Goal: Task Accomplishment & Management: Use online tool/utility

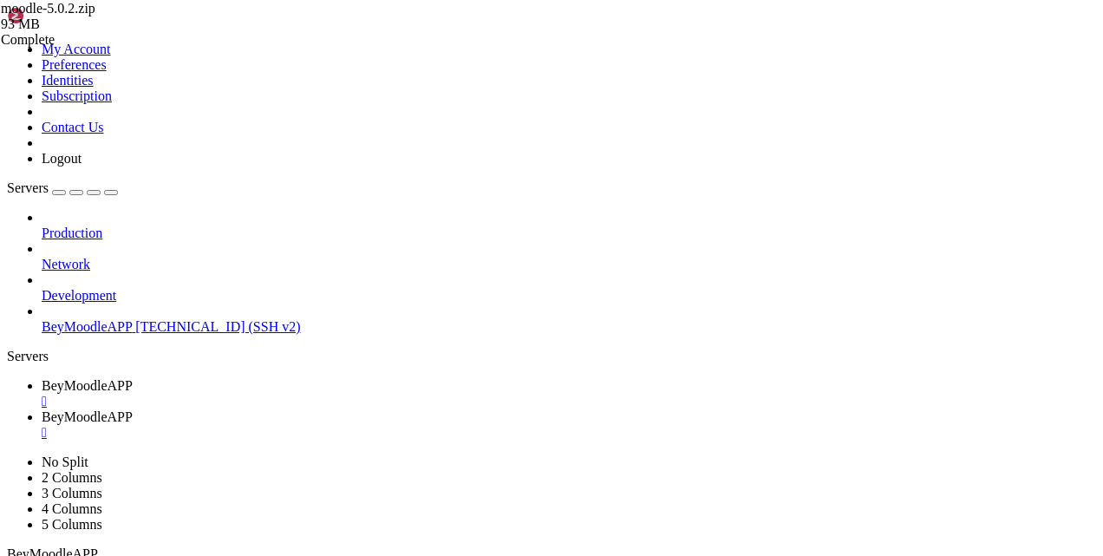
drag, startPoint x: 456, startPoint y: 1314, endPoint x: 383, endPoint y: 1313, distance: 73.8
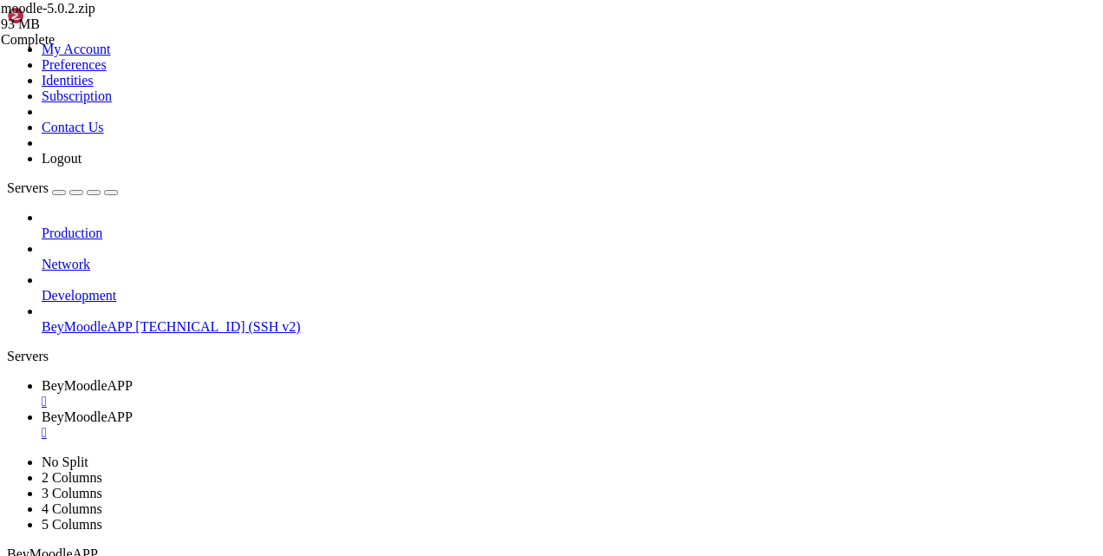
drag, startPoint x: 45, startPoint y: 1470, endPoint x: 3, endPoint y: 1314, distance: 160.8
click html "Page up GNU nano 7.2 [DOMAIN_NAME] * echo " 🔧 Ajustando permisos..." find . -ty…"
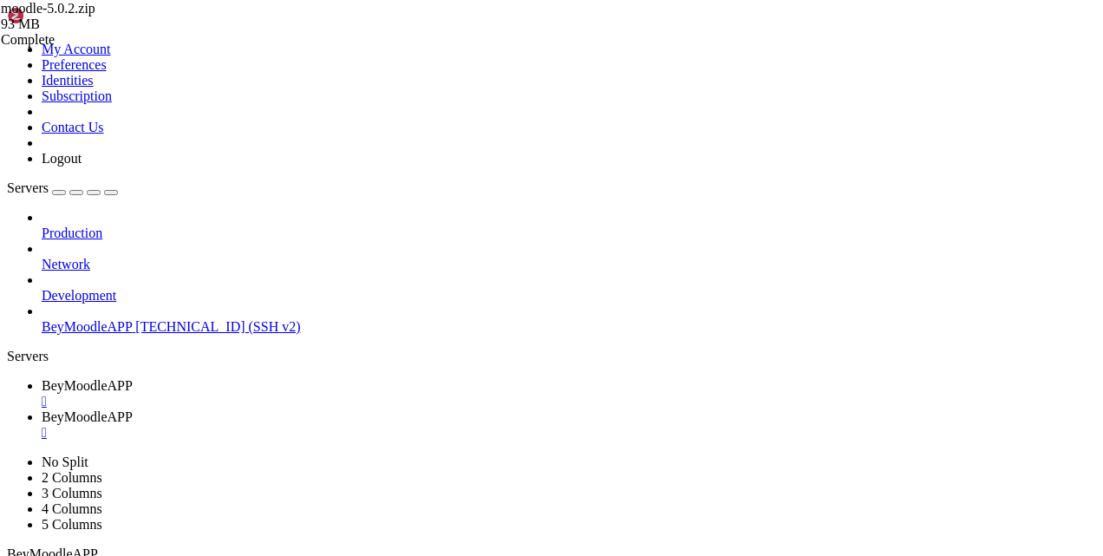
drag, startPoint x: 433, startPoint y: 1536, endPoint x: 333, endPoint y: 1534, distance: 99.8
copy x-row "inst [DOMAIN_NAME]"
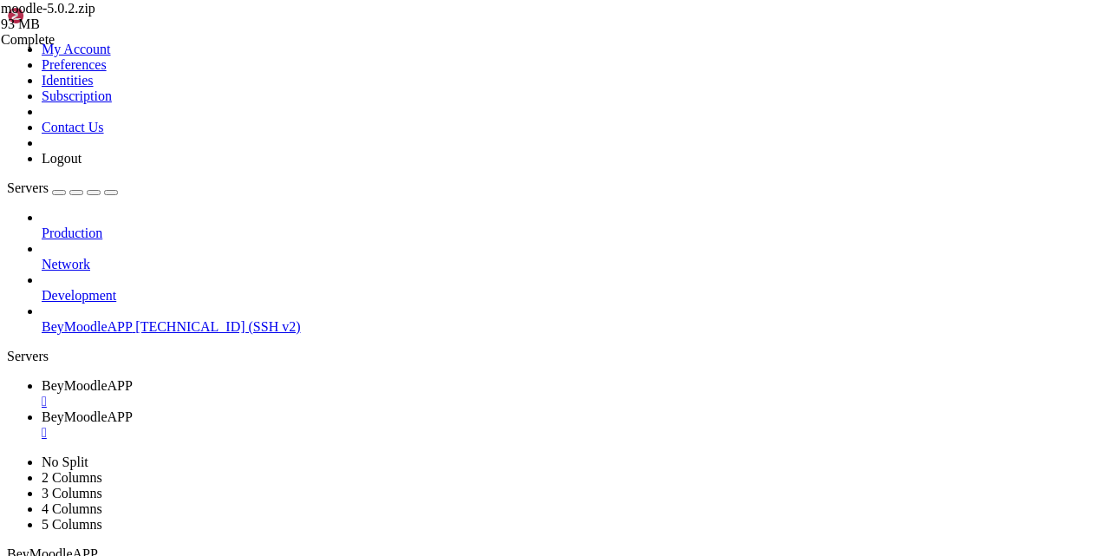
click at [133, 378] on span "BeyMoodleAPP" at bounding box center [87, 385] width 91 height 15
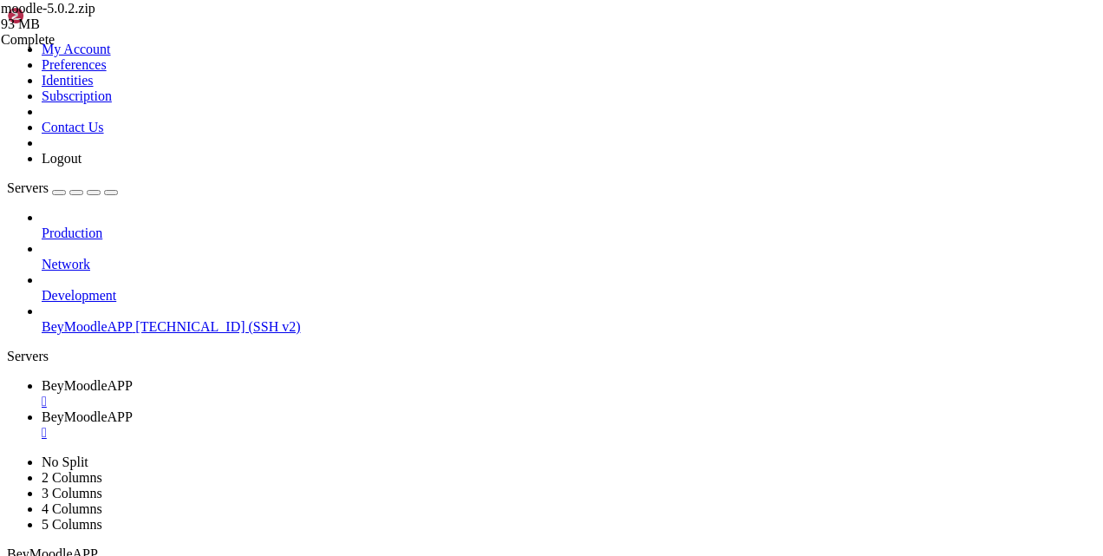
type input "/"
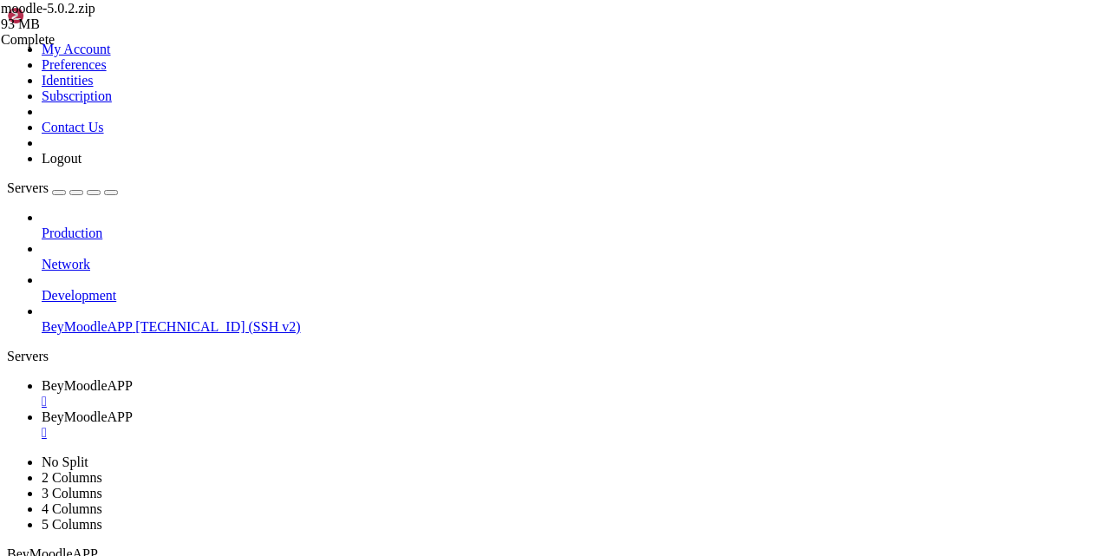
click at [344, 394] on div "" at bounding box center [569, 402] width 1055 height 16
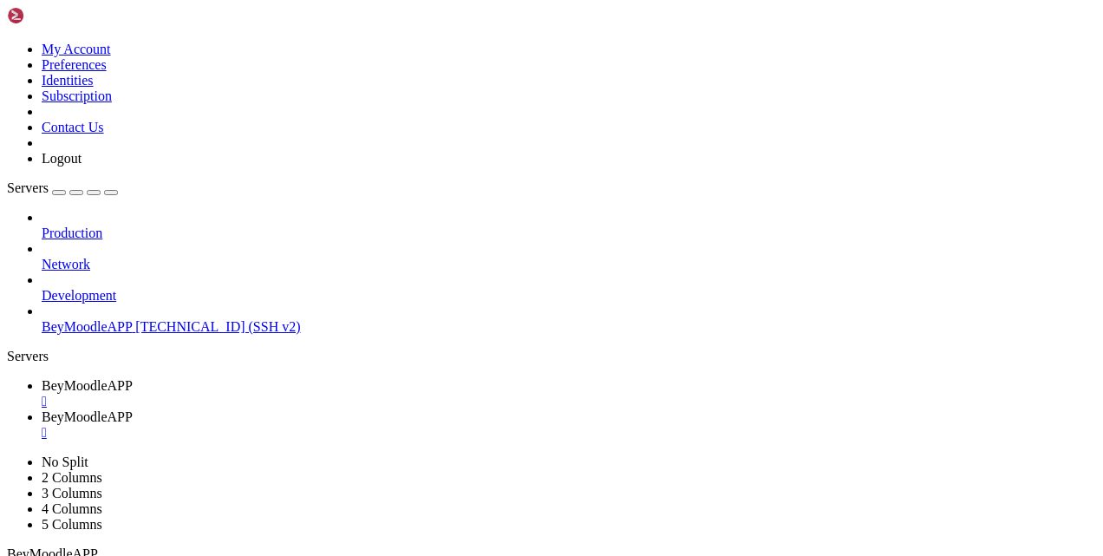
type input "/public_html"
click at [133, 378] on span "BeyMoodleAPP" at bounding box center [87, 385] width 91 height 15
drag, startPoint x: 362, startPoint y: 1014, endPoint x: 16, endPoint y: 1010, distance: 345.3
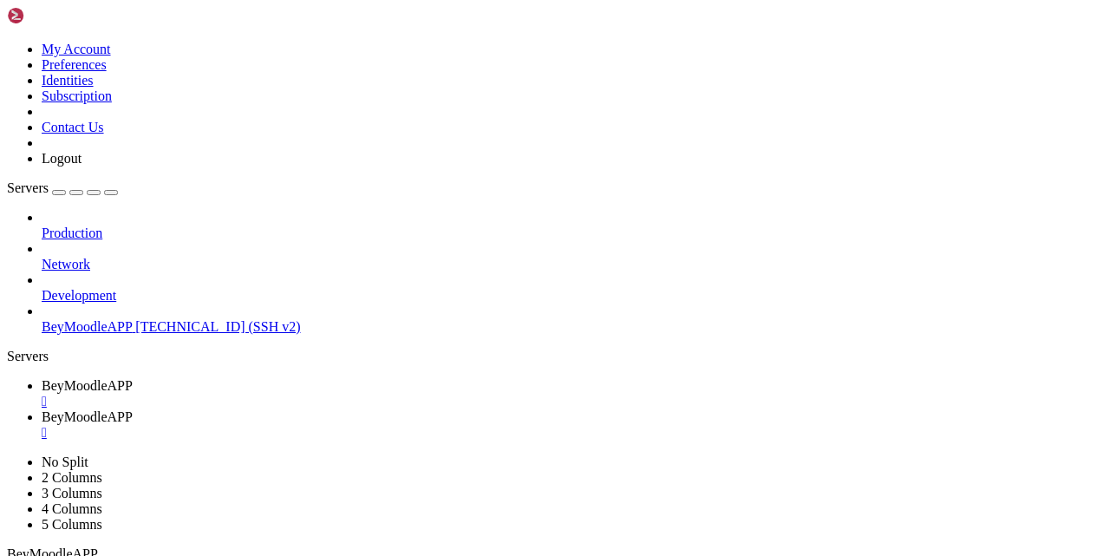
click at [133, 378] on span "BeyMoodleAPP" at bounding box center [87, 385] width 91 height 15
click at [133, 409] on span "BeyMoodleAPP" at bounding box center [87, 416] width 91 height 15
click at [133, 378] on span "BeyMoodleAPP" at bounding box center [87, 385] width 91 height 15
click at [133, 409] on span "BeyMoodleAPP" at bounding box center [87, 416] width 91 height 15
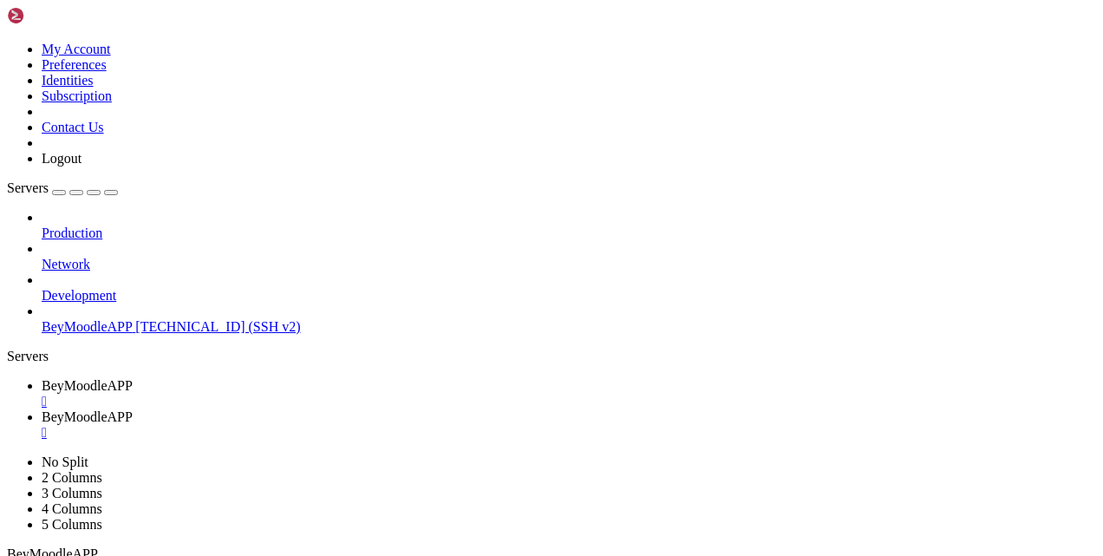
drag, startPoint x: 706, startPoint y: 321, endPoint x: 191, endPoint y: -21, distance: 618.4
type textarea "GNU nano 7.2 [DOMAIN_NAME] *"
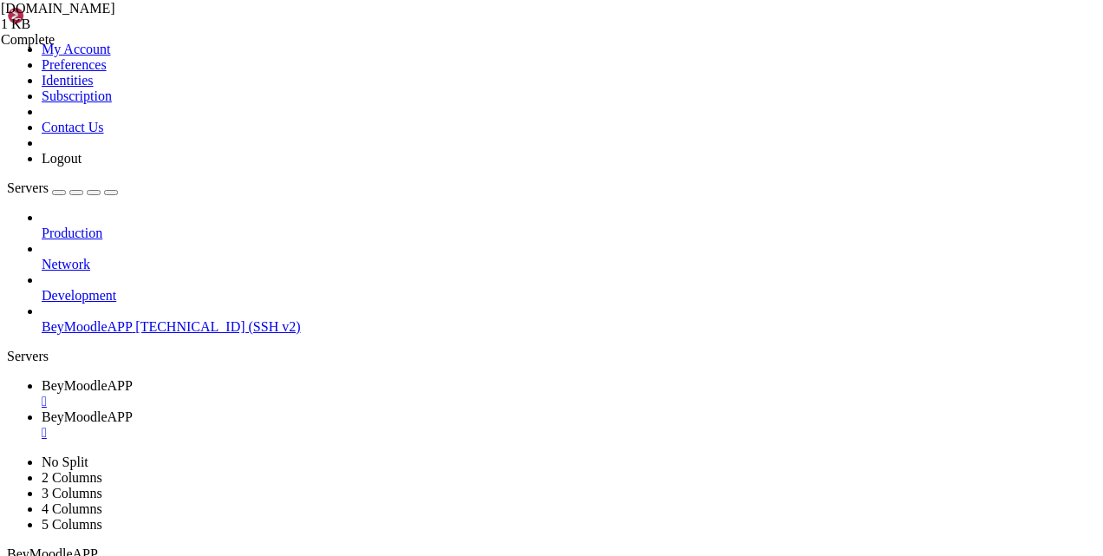
click at [133, 378] on span "BeyMoodleAPP" at bounding box center [87, 385] width 91 height 15
drag, startPoint x: 318, startPoint y: 1122, endPoint x: 308, endPoint y: 1136, distance: 16.8
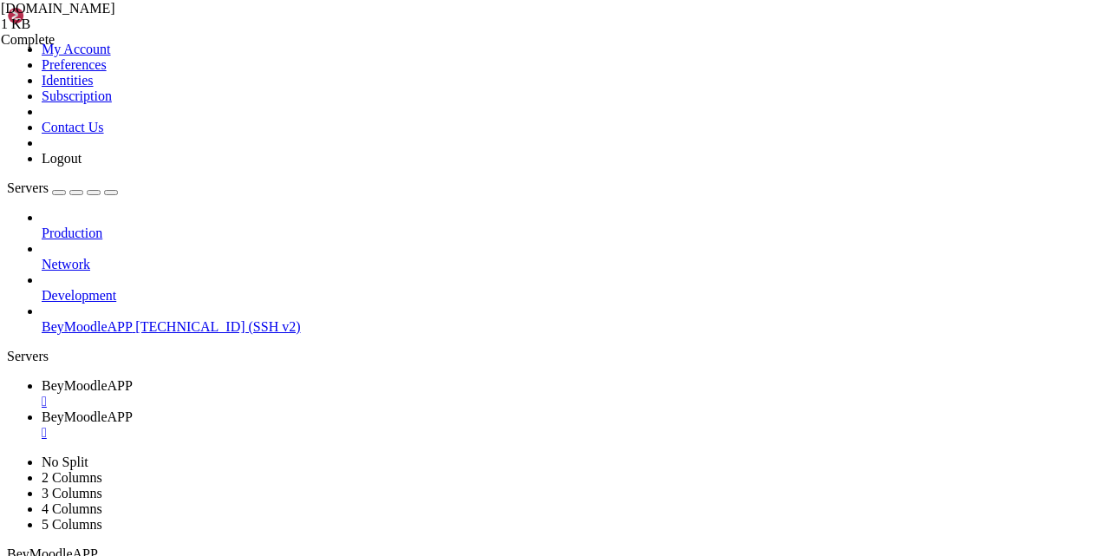
drag, startPoint x: 308, startPoint y: 1134, endPoint x: 16, endPoint y: 1130, distance: 292.4
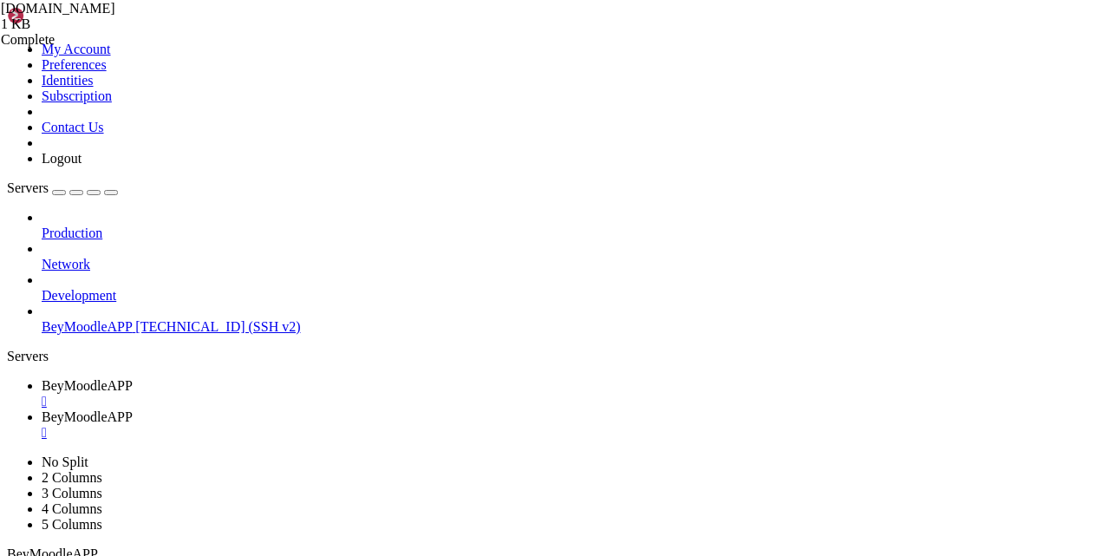
scroll to position [74, 0]
click at [133, 378] on span "BeyMoodleAPP" at bounding box center [87, 385] width 91 height 15
click at [345, 394] on div "" at bounding box center [569, 402] width 1055 height 16
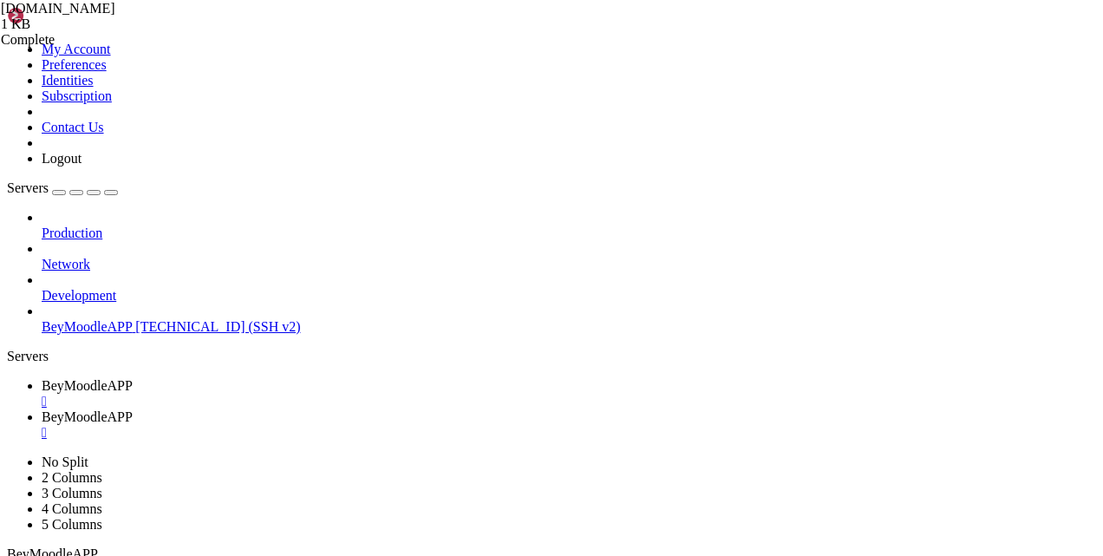
click at [133, 378] on span "BeyMoodleAPP" at bounding box center [87, 385] width 91 height 15
click at [375, 299] on div at bounding box center [551, 278] width 1103 height 556
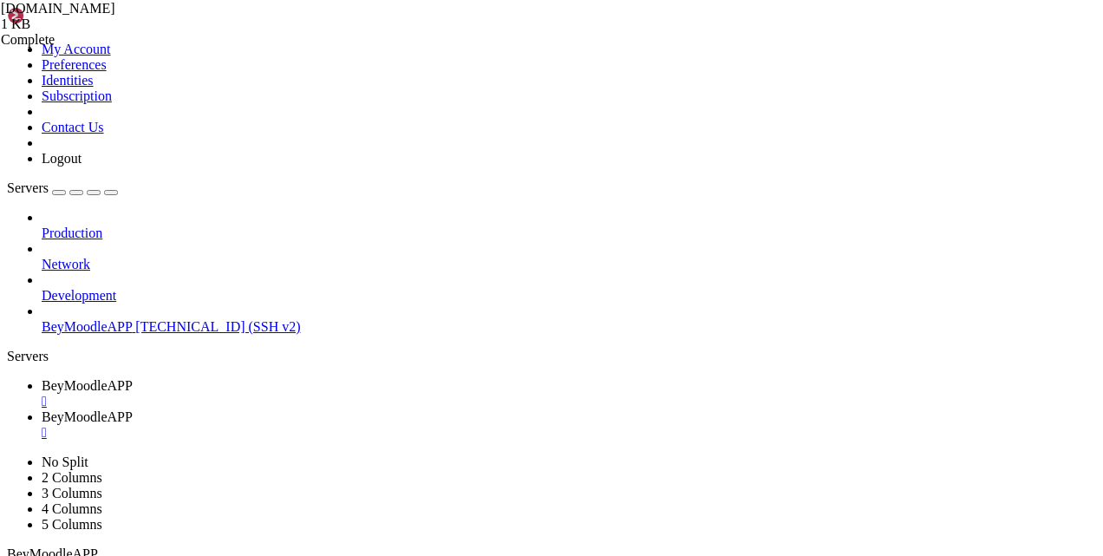
click at [429, 409] on link "BeyMoodleAPP " at bounding box center [569, 424] width 1055 height 31
click at [492, 425] on div "" at bounding box center [569, 433] width 1055 height 16
click at [133, 409] on span "BeyMoodleAPP" at bounding box center [87, 416] width 91 height 15
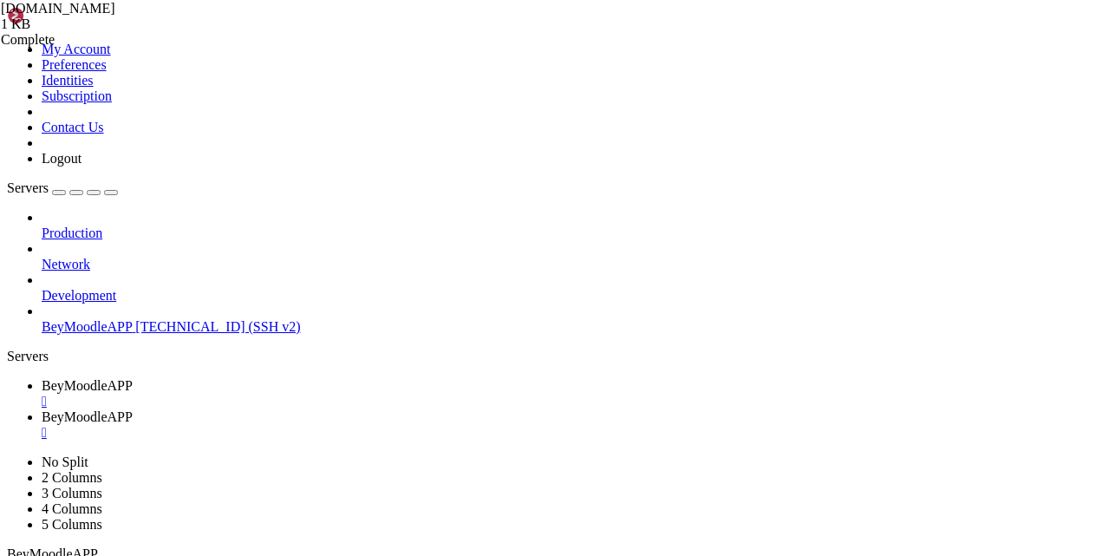
scroll to position [16, 2]
drag, startPoint x: 471, startPoint y: 1457, endPoint x: 20, endPoint y: 1458, distance: 451.1
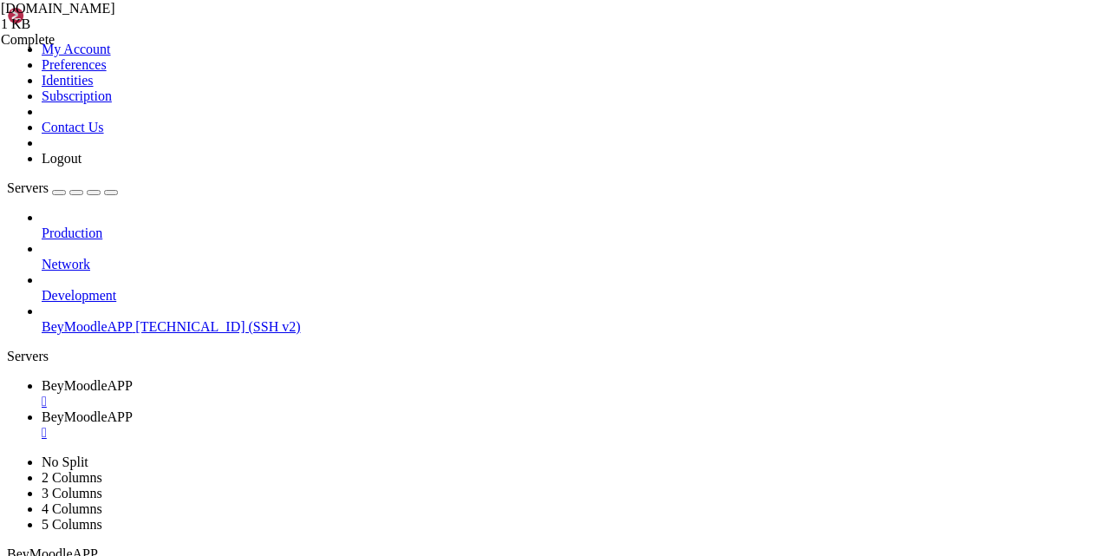
drag, startPoint x: 471, startPoint y: 1464, endPoint x: 13, endPoint y: 1462, distance: 458.1
drag, startPoint x: 510, startPoint y: 1560, endPoint x: 14, endPoint y: 1564, distance: 496.2
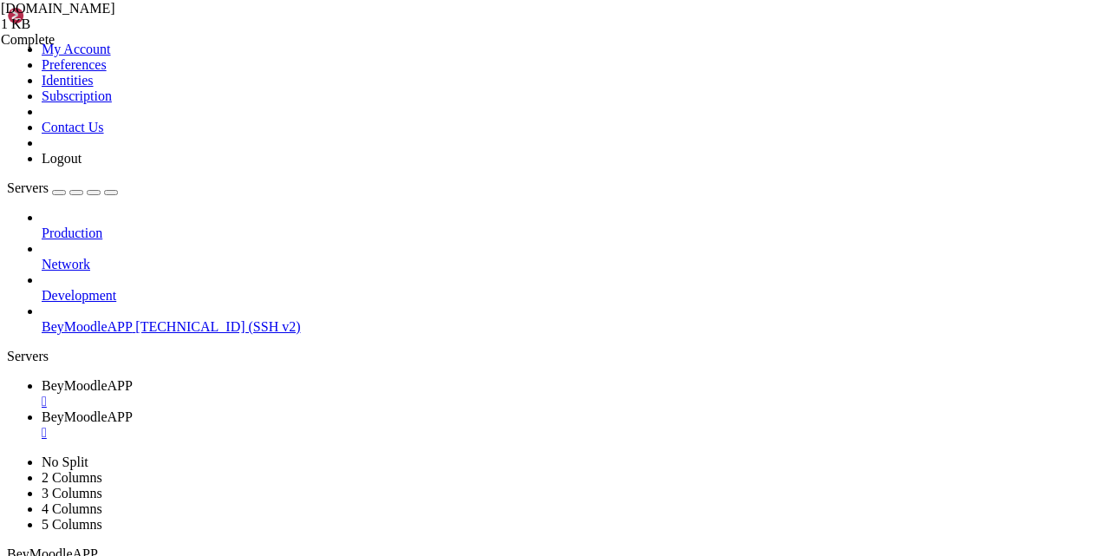
scroll to position [118, 0]
drag, startPoint x: 311, startPoint y: 1665, endPoint x: 230, endPoint y: 1590, distance: 109.9
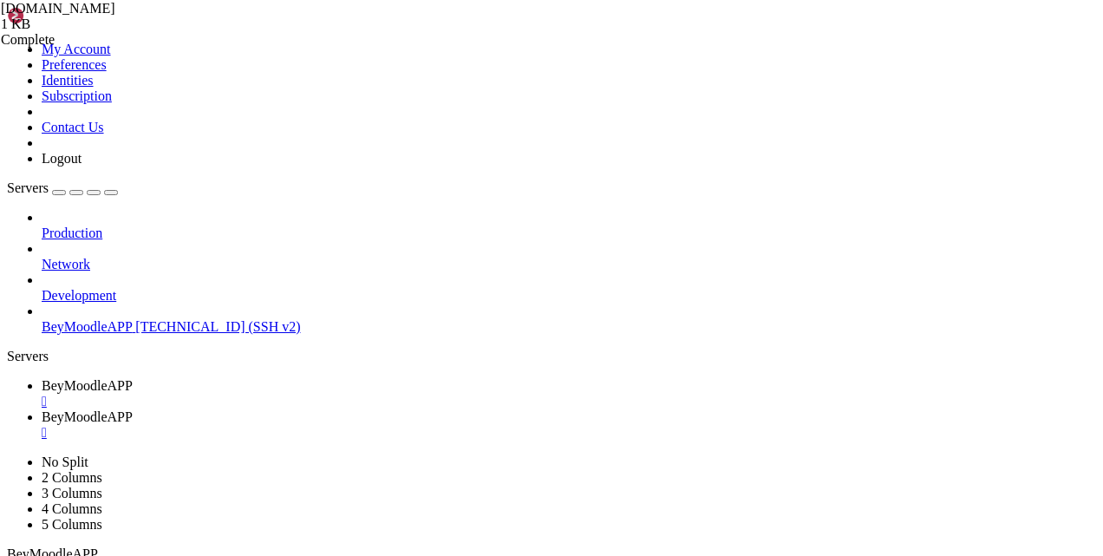
drag, startPoint x: 201, startPoint y: 1664, endPoint x: 3, endPoint y: 1575, distance: 217.0
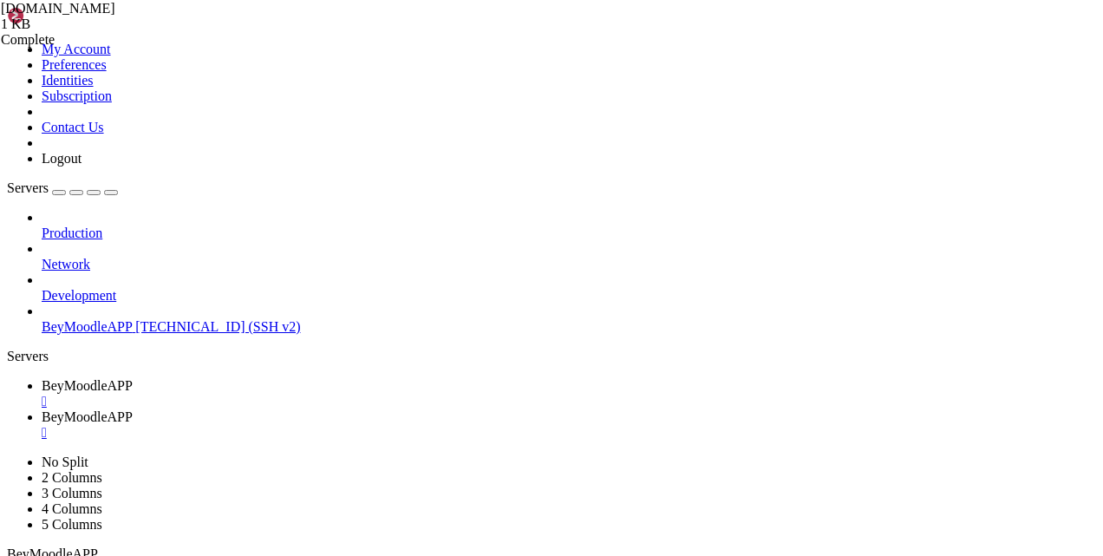
click html "Page up -rwxrwxrwx [DOMAIN_NAME] ccvfrvpfgm@1505352 ~/public_html $ ls -l [DOMA…"
click at [133, 378] on span "BeyMoodleAPP" at bounding box center [87, 385] width 91 height 15
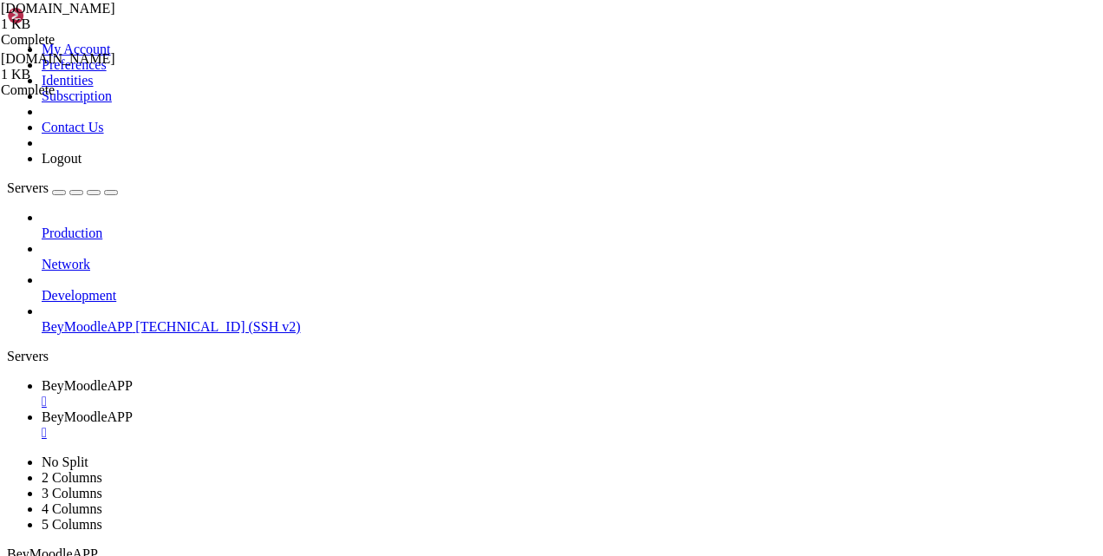
click at [410, 409] on link "BeyMoodleAPP " at bounding box center [569, 424] width 1055 height 31
drag, startPoint x: 476, startPoint y: 1568, endPoint x: 16, endPoint y: 1565, distance: 460.7
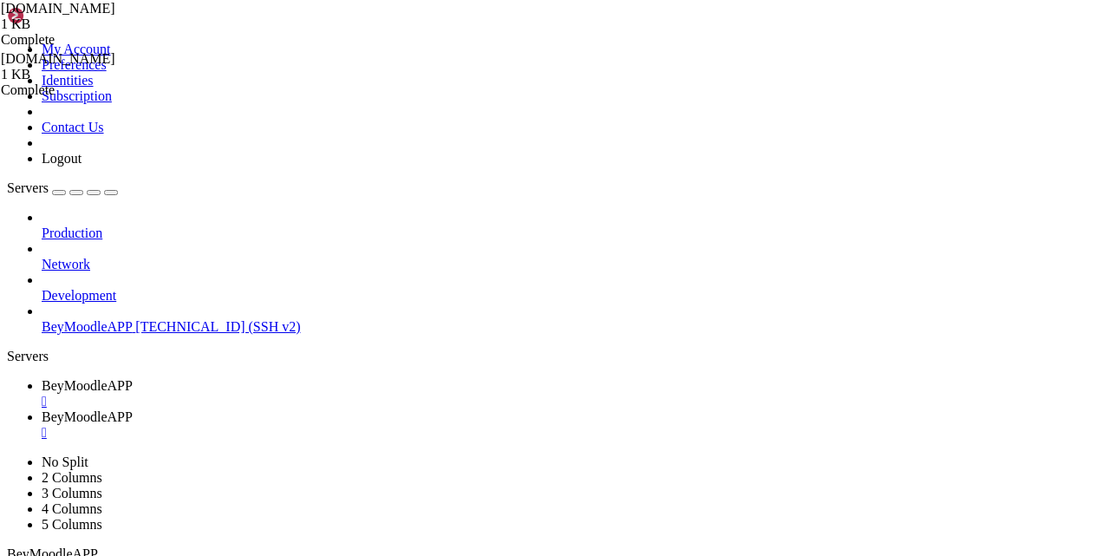
drag, startPoint x: 286, startPoint y: 1404, endPoint x: 568, endPoint y: 1683, distance: 396.9
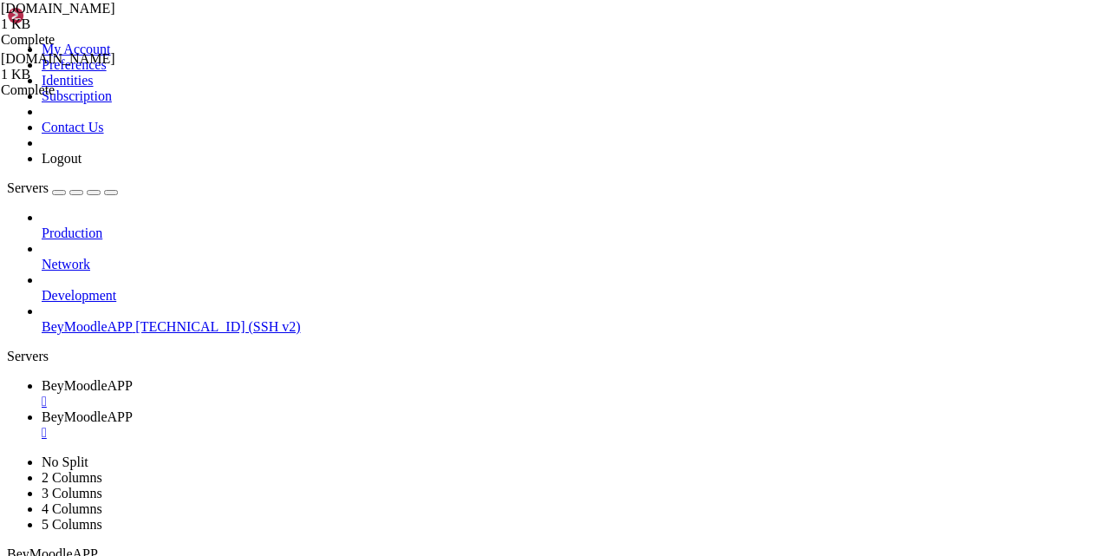
click at [133, 378] on span "BeyMoodleAPP" at bounding box center [87, 385] width 91 height 15
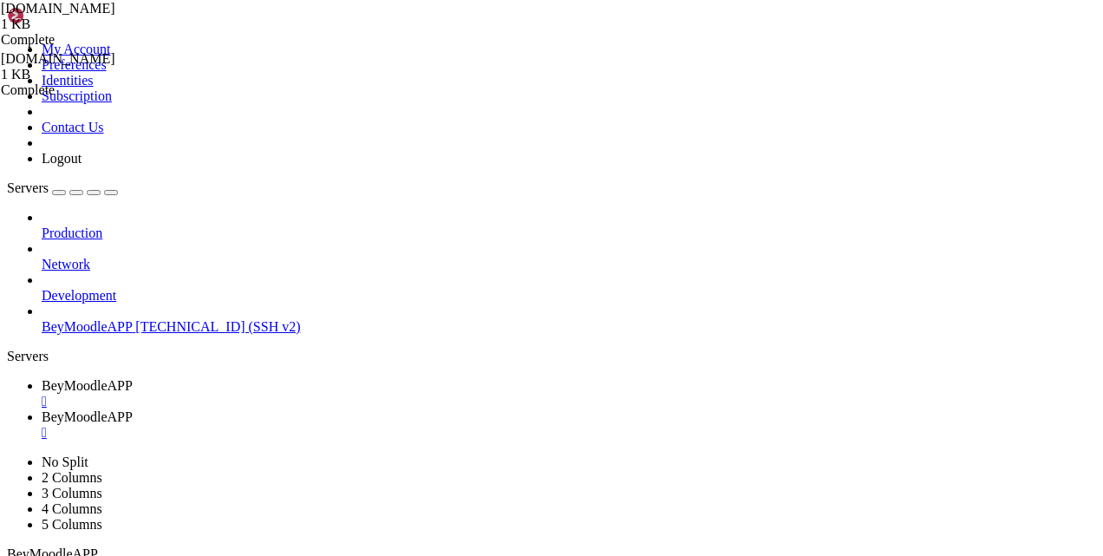
drag, startPoint x: 531, startPoint y: 304, endPoint x: 335, endPoint y: 305, distance: 196.1
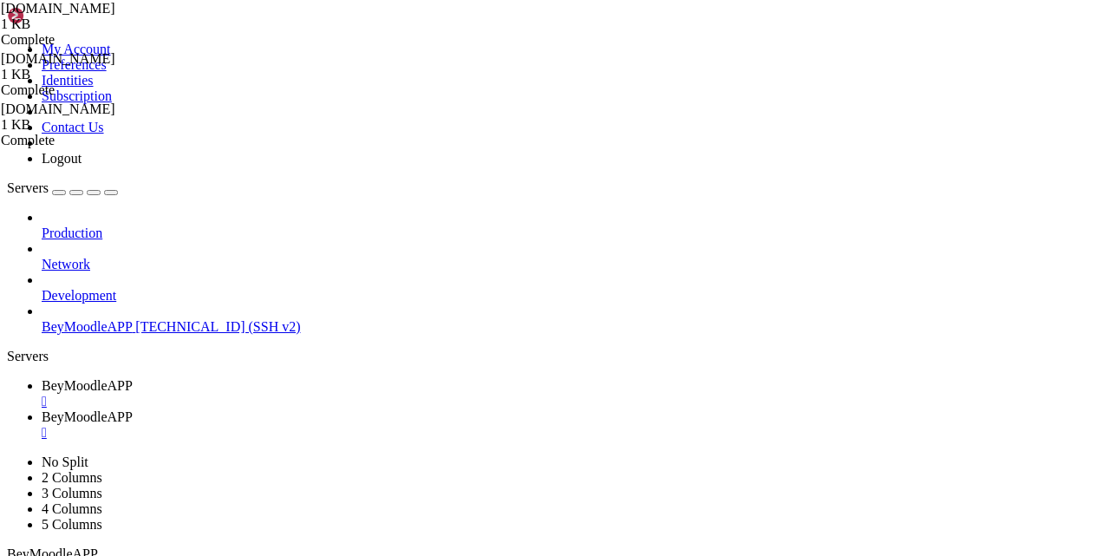
type textarea "# --- Variables ---"
drag, startPoint x: 264, startPoint y: 159, endPoint x: 724, endPoint y: 560, distance: 610.6
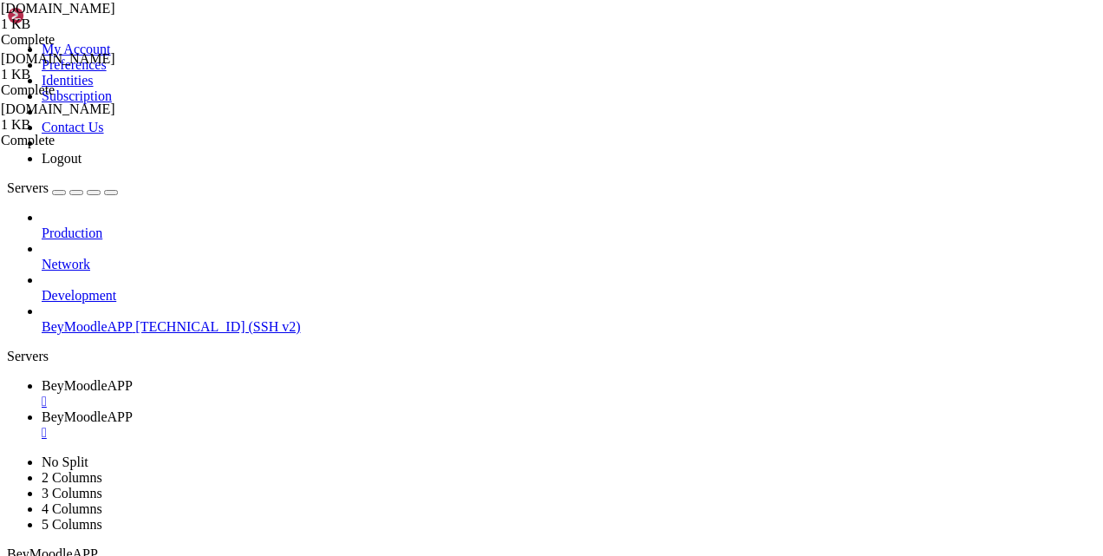
paste textarea "echo " mkdir -p /home/master/applications/$APP_ID/moodledata && chmod 770 /home…"
type textarea "echo " mkdir -p /home/master/applications/$APP_ID/moodledata && chmod 770 /home…"
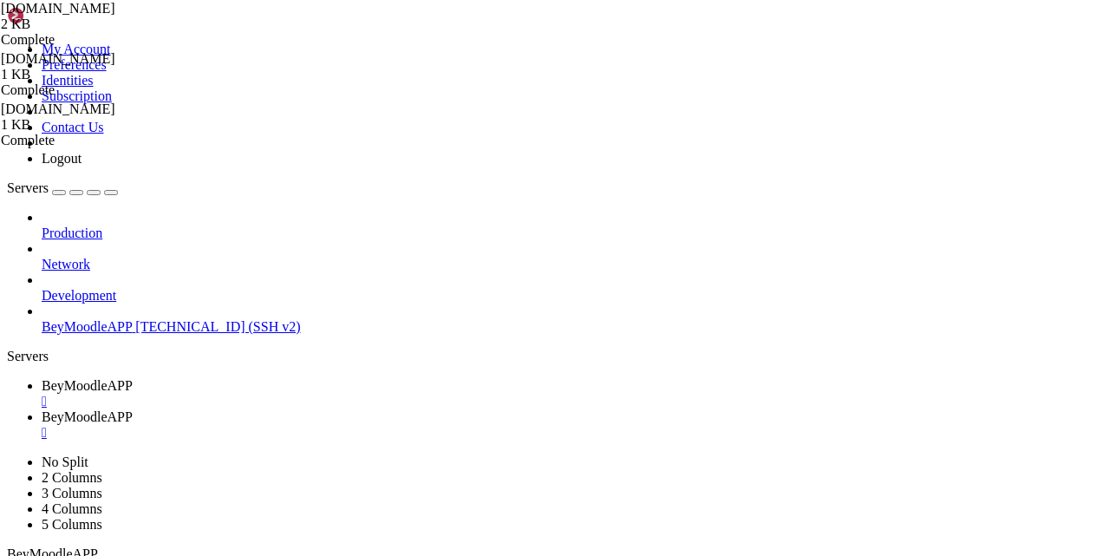
click at [133, 409] on span "BeyMoodleAPP" at bounding box center [87, 416] width 91 height 15
drag, startPoint x: 446, startPoint y: 1684, endPoint x: 19, endPoint y: 1666, distance: 427.2
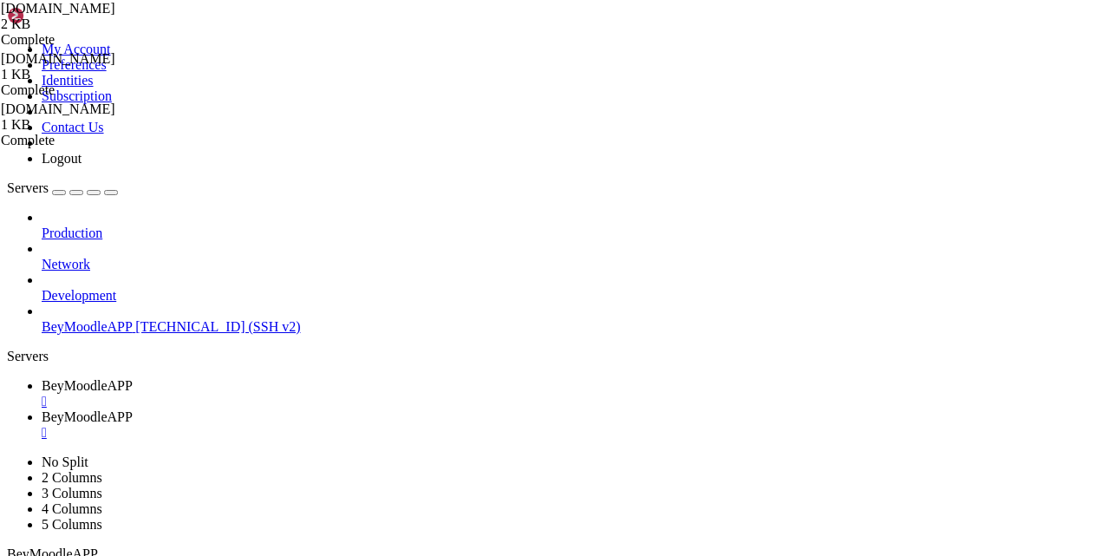
click at [133, 378] on span "BeyMoodleAPP" at bounding box center [87, 385] width 91 height 15
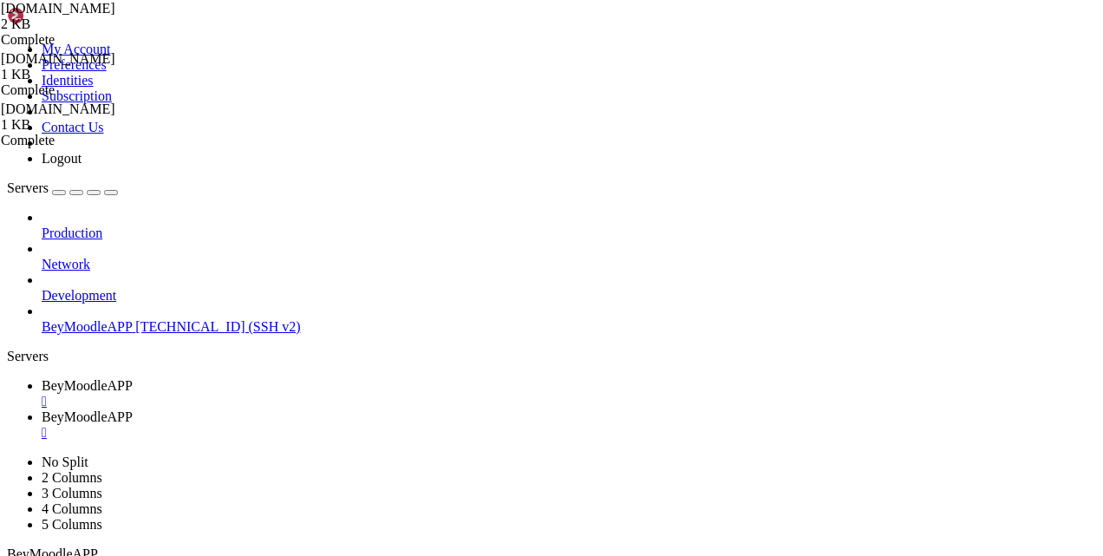
type textarea "# Puerto SSH: 22"
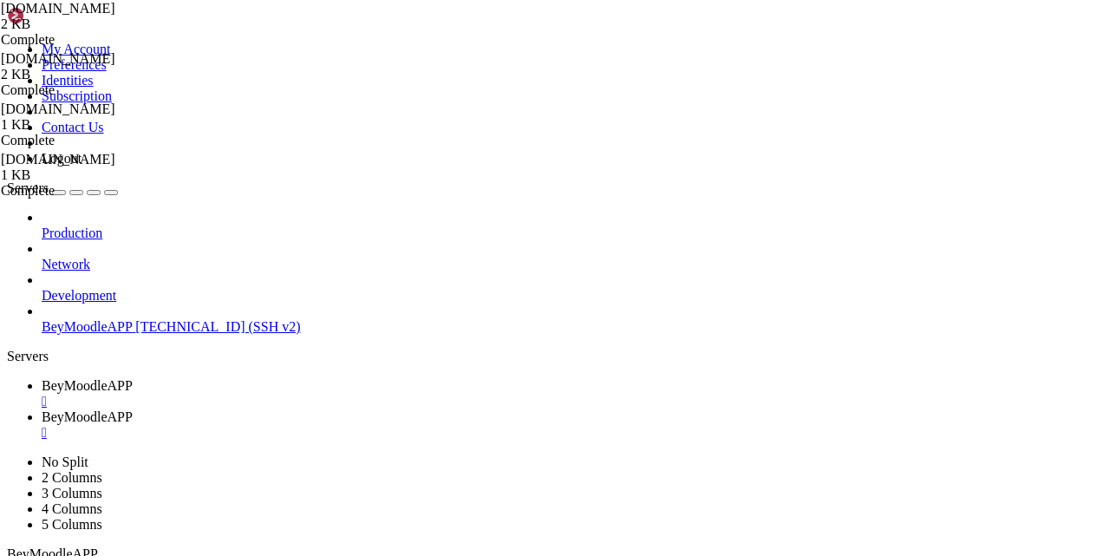
paste textarea "# App ID Cloudways y ruta"
type textarea "# App ID Cloudways y ruta"
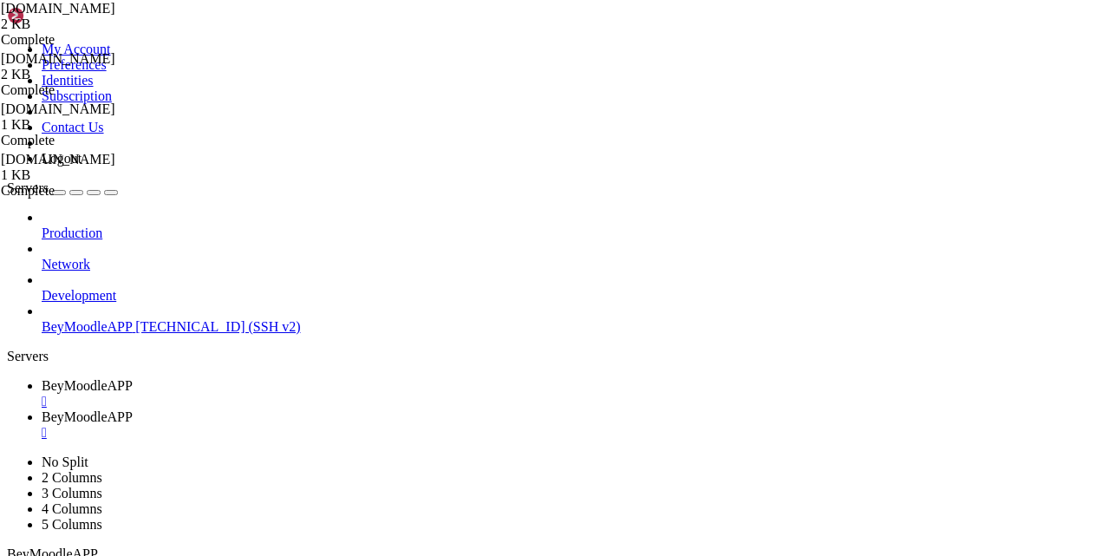
paste textarea "# ==== Moodle ZIP installer (Cloudways, sin root) ===="
type textarea "# ==== Moodle ZIP installer (Cloudways, sin root) ===="
click at [133, 409] on span "BeyMoodleAPP" at bounding box center [87, 416] width 91 height 15
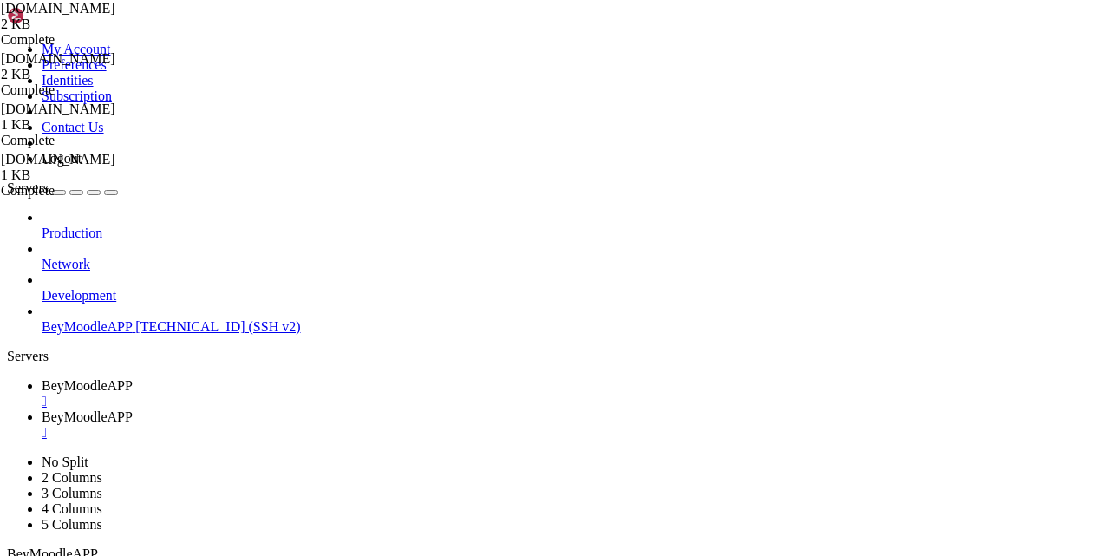
scroll to position [973, 0]
click at [133, 378] on span "BeyMoodleAPP" at bounding box center [87, 385] width 91 height 15
drag, startPoint x: 250, startPoint y: 514, endPoint x: 543, endPoint y: 531, distance: 293.7
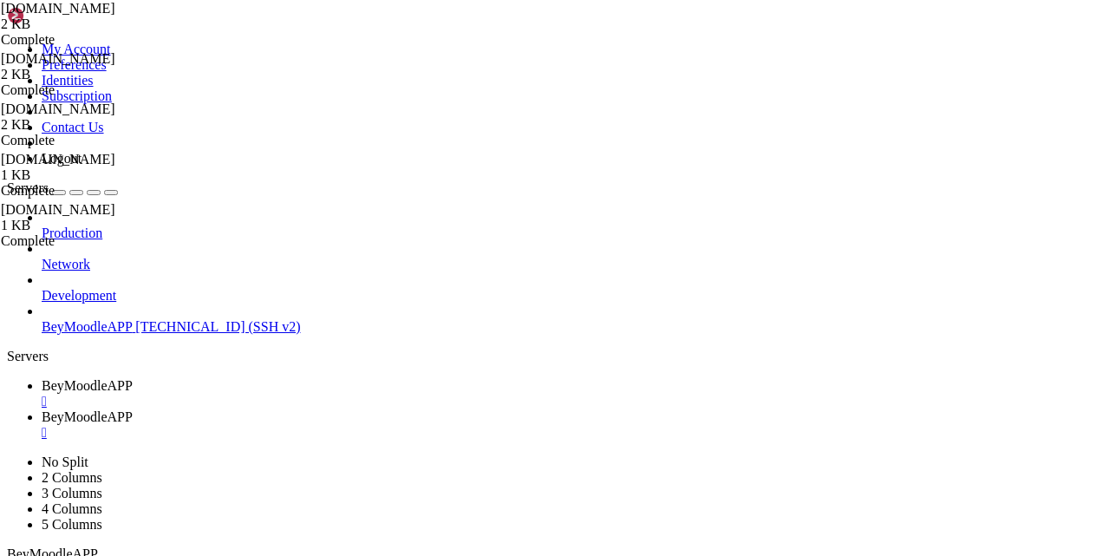
drag, startPoint x: 889, startPoint y: 526, endPoint x: 259, endPoint y: 519, distance: 629.9
type textarea "echo " Ejemplo:" echo " mkdir -p /home/master/applications/$APP_ID/moodledata &…"
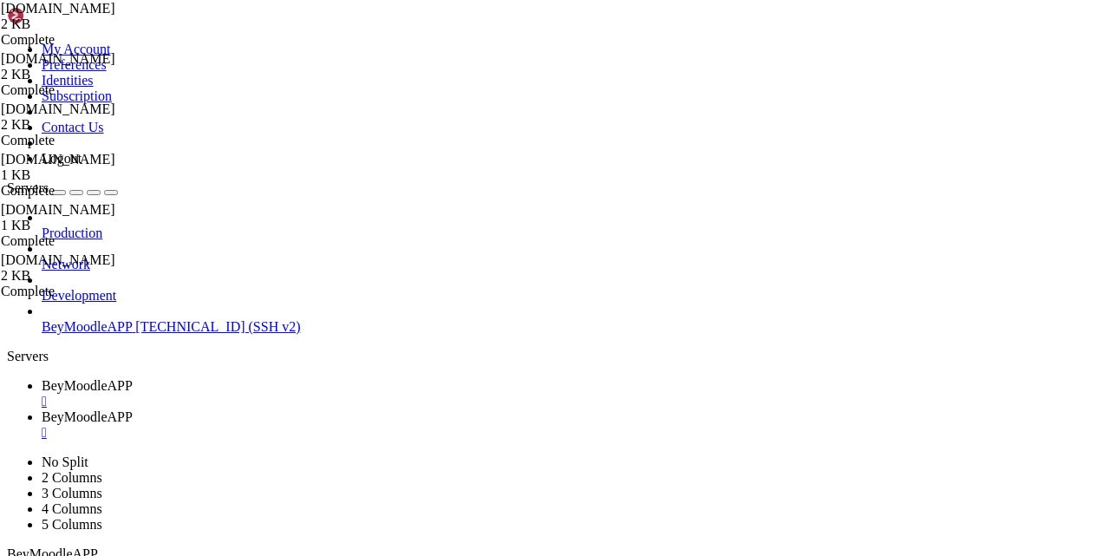
type input "/"
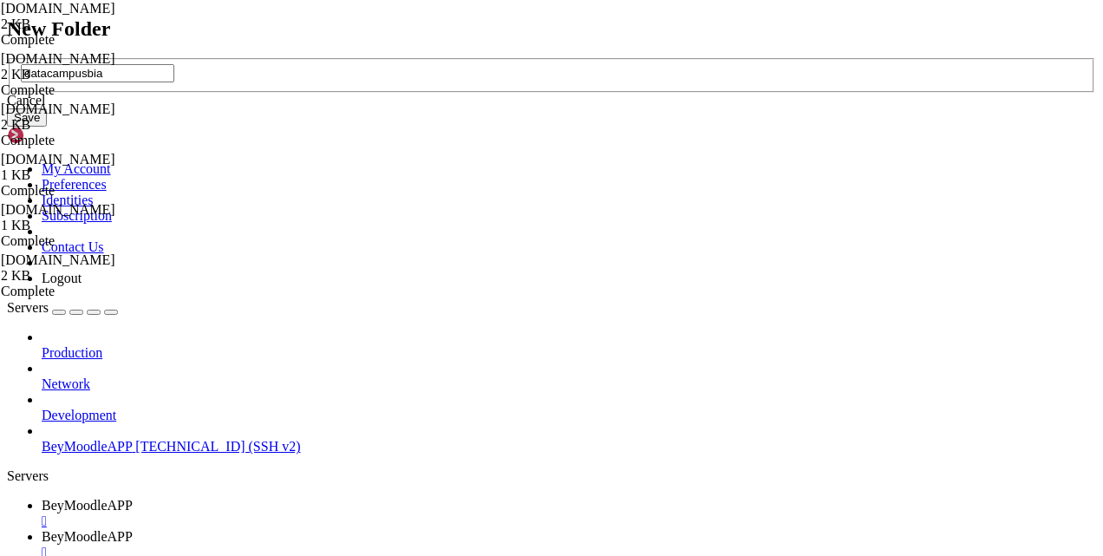
drag, startPoint x: 521, startPoint y: 272, endPoint x: 385, endPoint y: 266, distance: 135.5
click at [385, 82] on div "datacampusbia" at bounding box center [552, 73] width 1062 height 18
type input "datacampusbia"
click at [47, 127] on button "Save" at bounding box center [27, 117] width 40 height 18
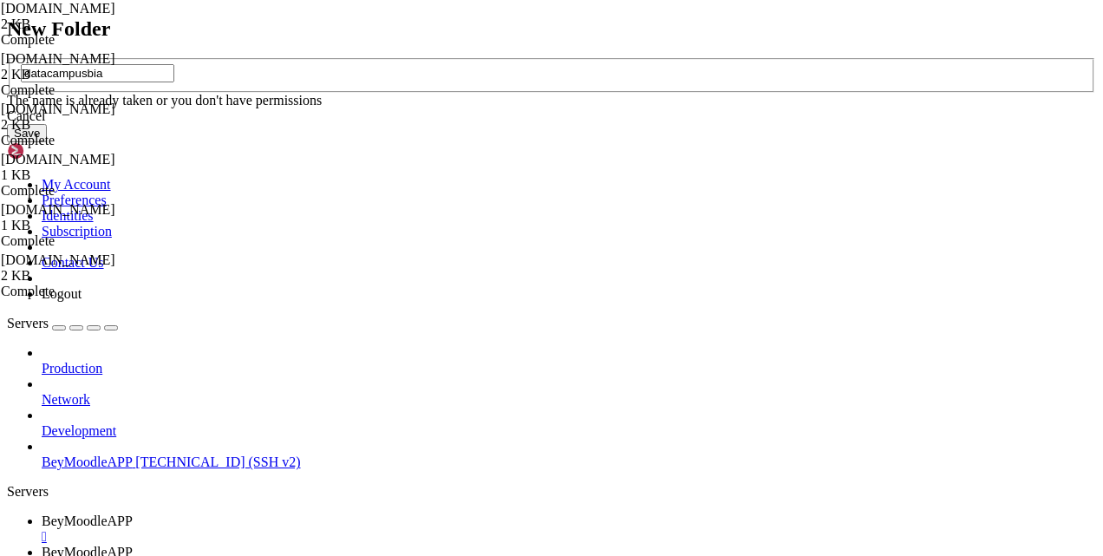
click at [174, 82] on input "datacampusbia" at bounding box center [98, 73] width 154 height 18
click at [600, 124] on div "Cancel" at bounding box center [552, 116] width 1090 height 16
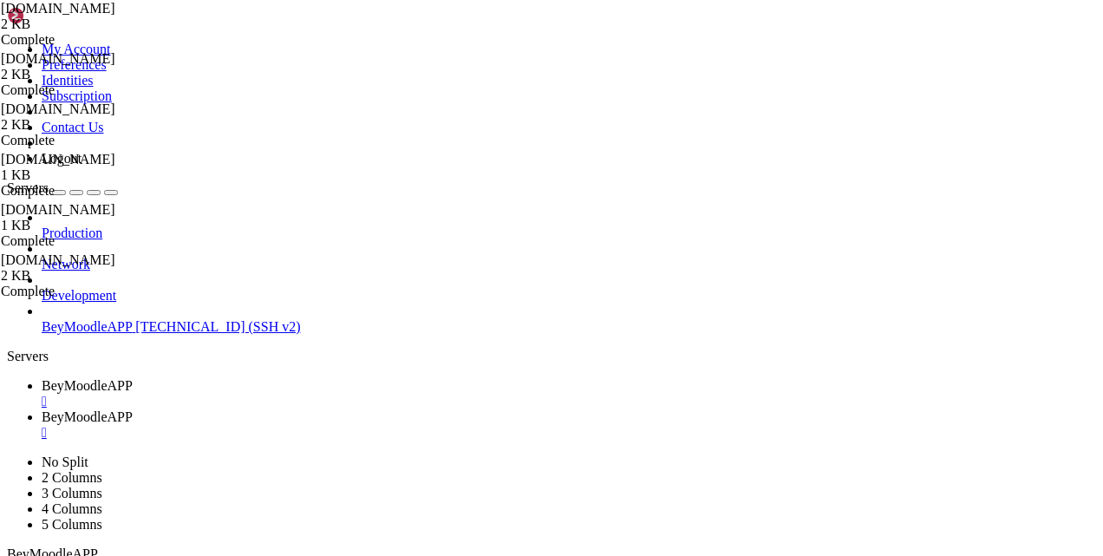
type input "/private_html"
drag, startPoint x: 309, startPoint y: 179, endPoint x: 259, endPoint y: 180, distance: 50.3
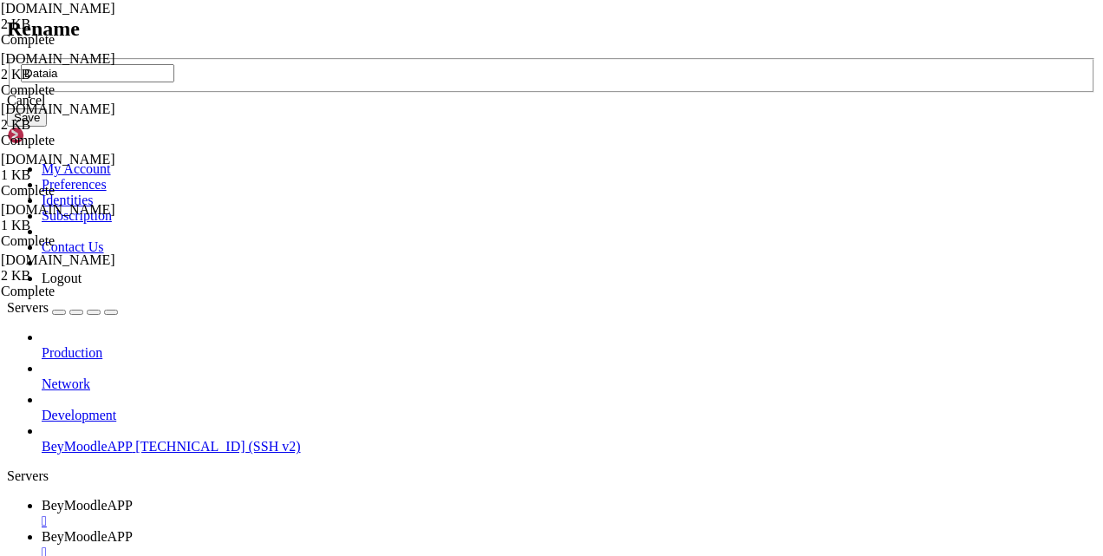
click at [174, 82] on input "Dataia" at bounding box center [98, 73] width 154 height 18
type input "dataia"
click at [47, 127] on button "Save" at bounding box center [27, 117] width 40 height 18
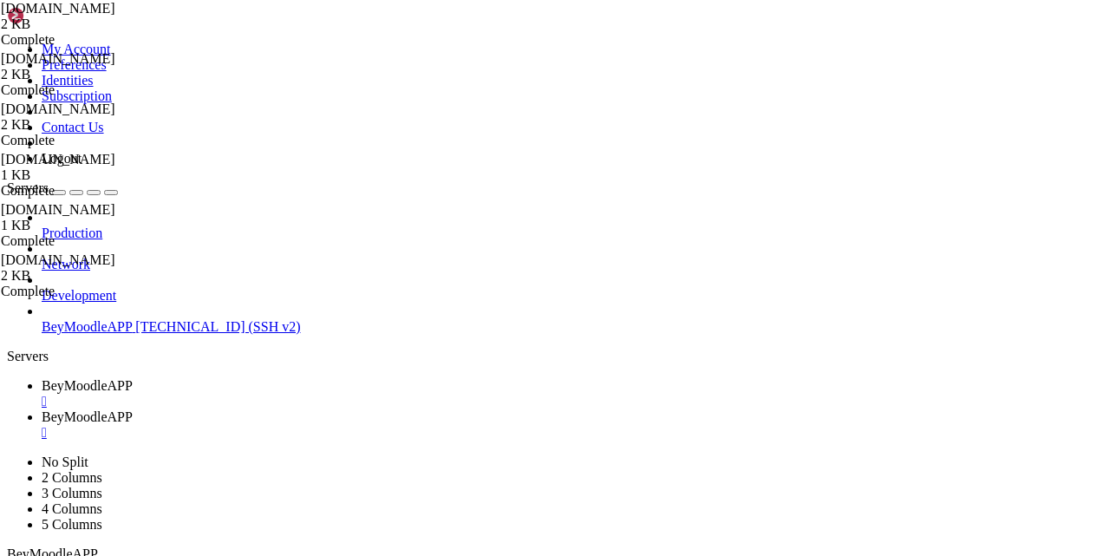
click at [133, 409] on span "BeyMoodleAPP" at bounding box center [87, 416] width 91 height 15
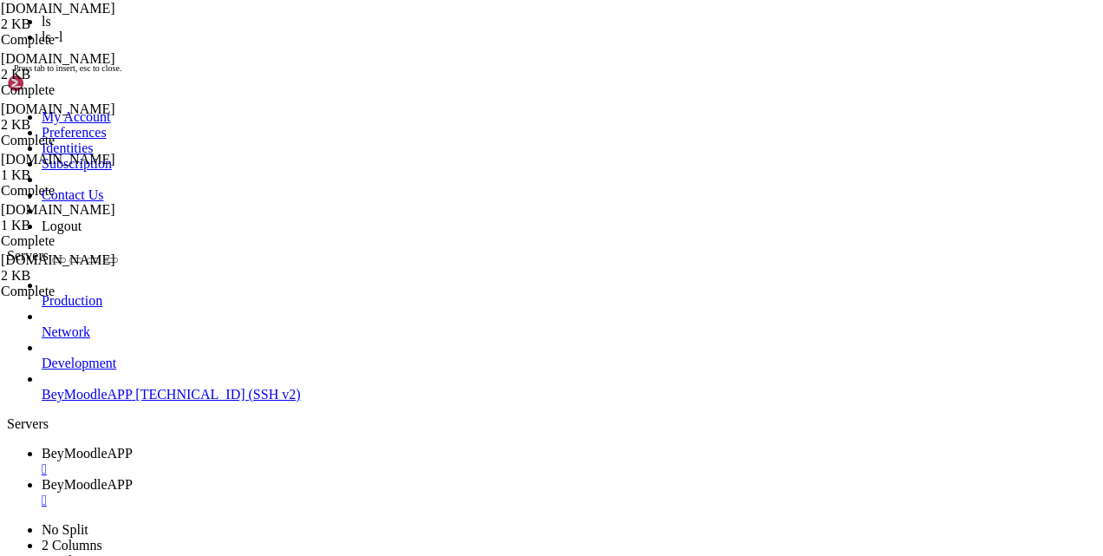
scroll to position [1283, 0]
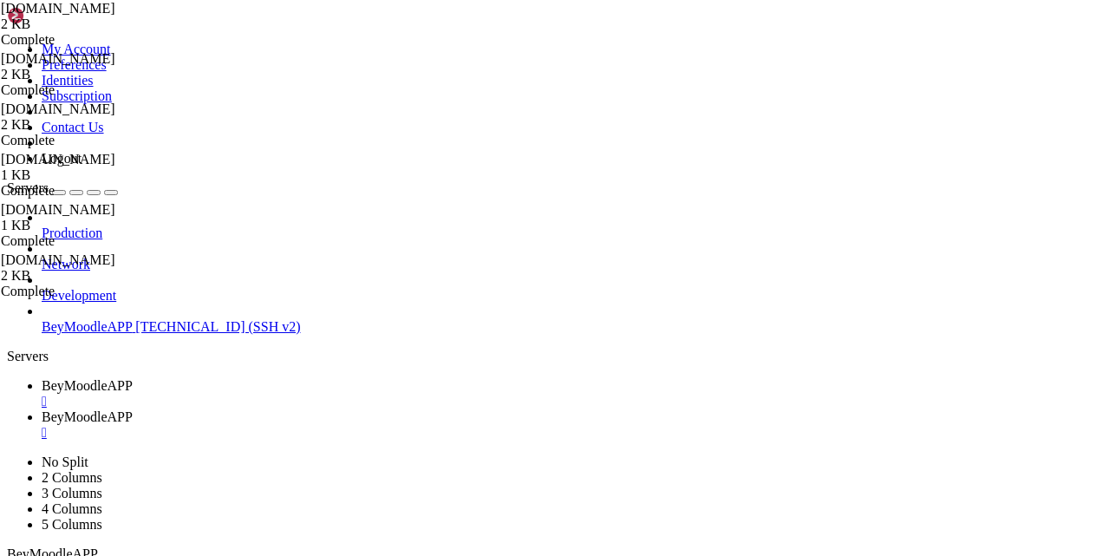
drag, startPoint x: 324, startPoint y: 1684, endPoint x: 15, endPoint y: 1683, distance: 309.7
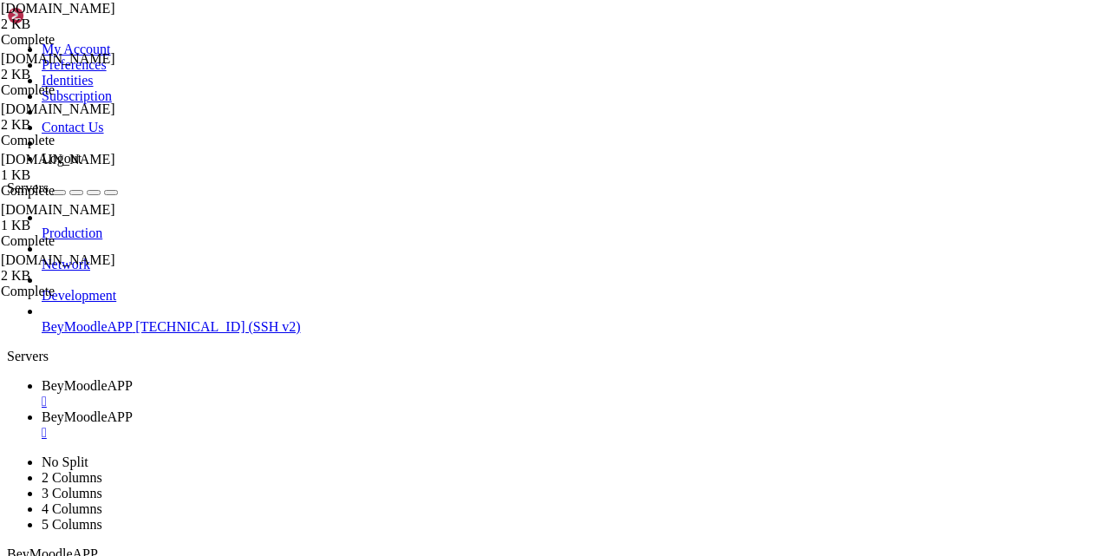
drag, startPoint x: 480, startPoint y: 1678, endPoint x: 16, endPoint y: 1679, distance: 463.3
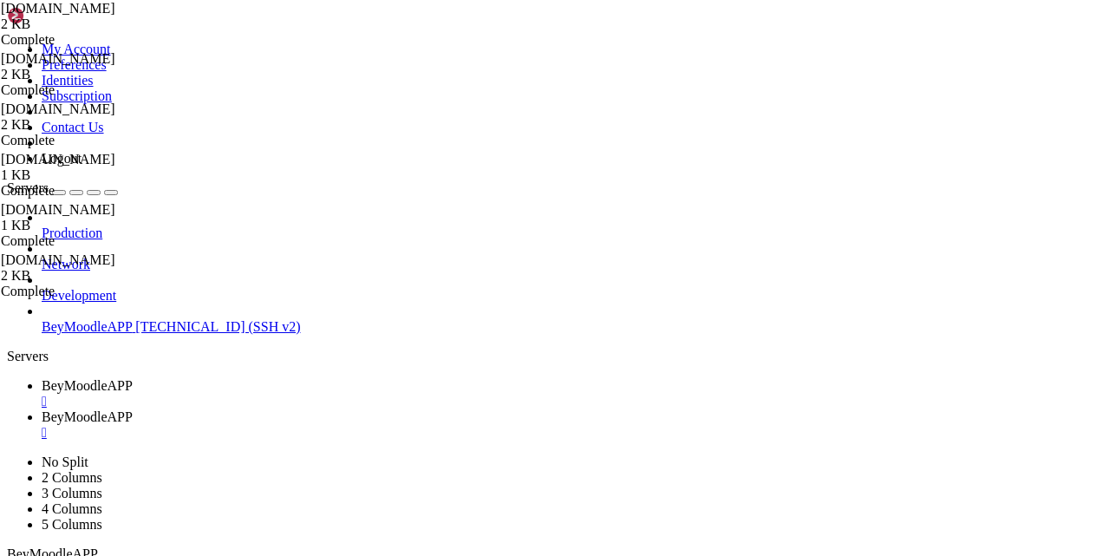
drag, startPoint x: 468, startPoint y: 1683, endPoint x: 21, endPoint y: 1671, distance: 446.9
